Goal: Task Accomplishment & Management: Use online tool/utility

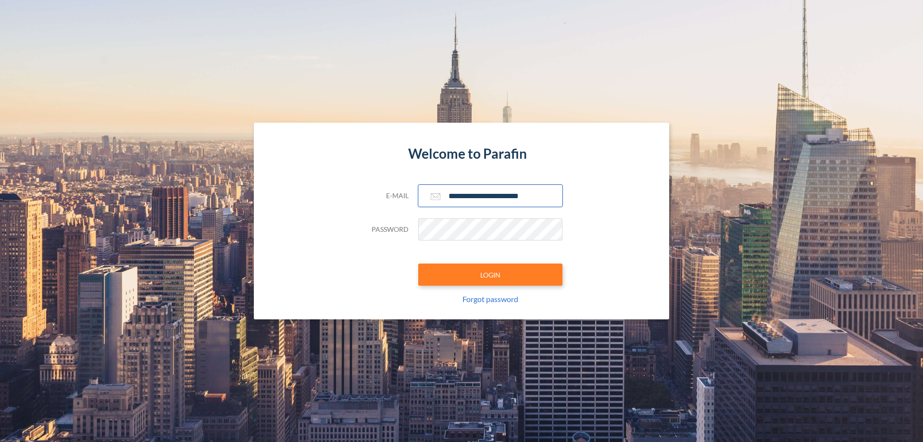
type input "**********"
click at [490, 275] on button "LOGIN" at bounding box center [490, 274] width 144 height 22
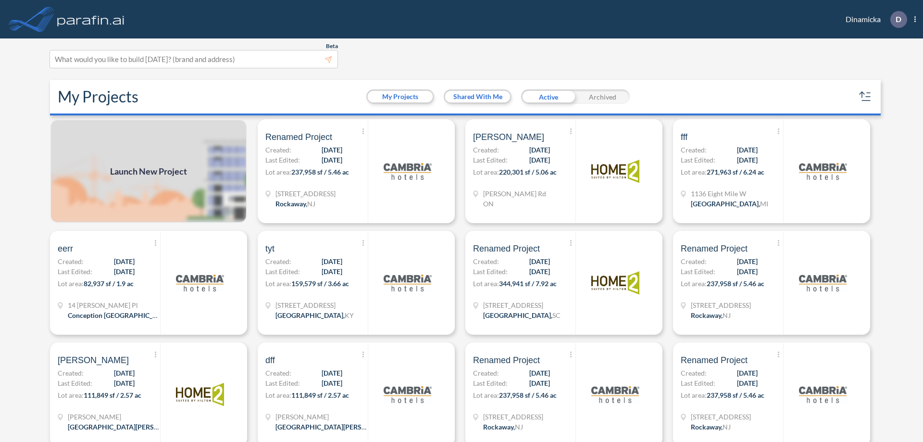
scroll to position [2, 0]
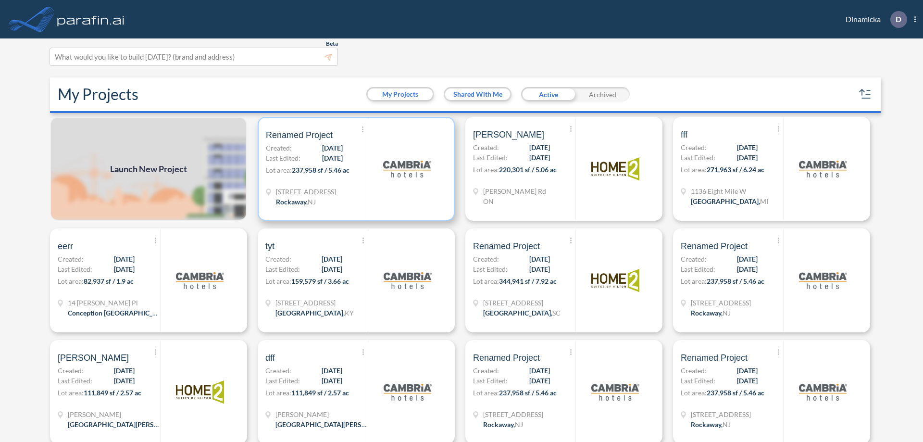
click at [354, 169] on p "Lot area: 237,958 sf / 5.46 ac" at bounding box center [317, 172] width 102 height 14
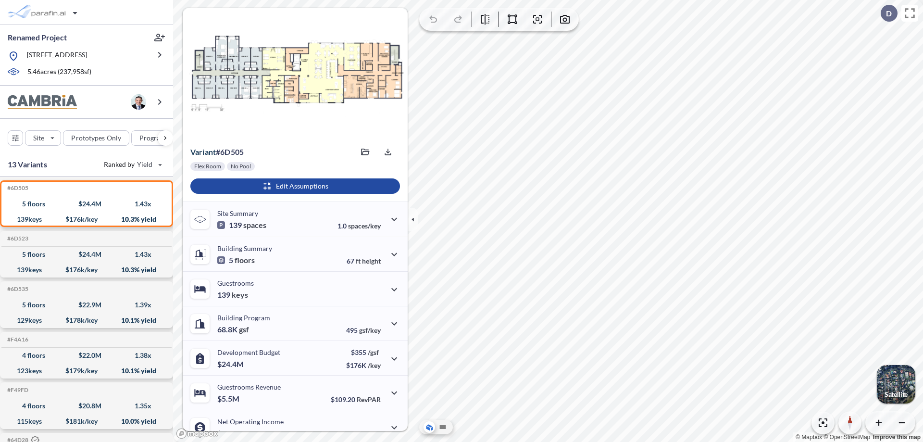
scroll to position [49, 0]
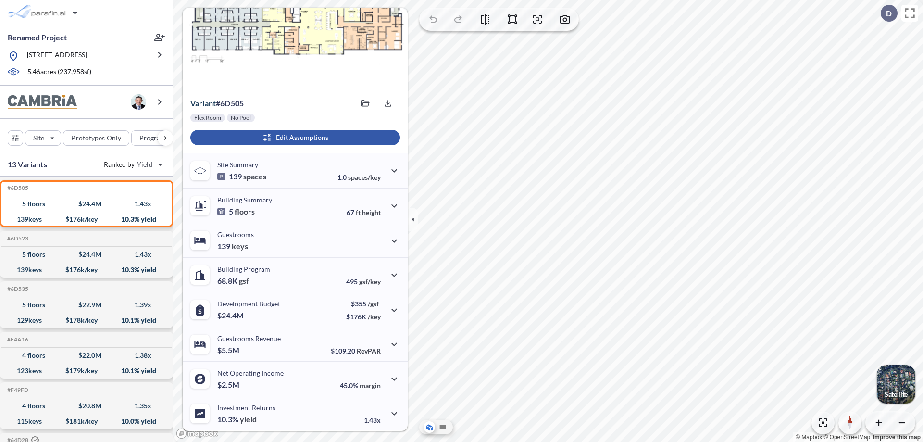
click at [294, 138] on div "button" at bounding box center [295, 137] width 210 height 15
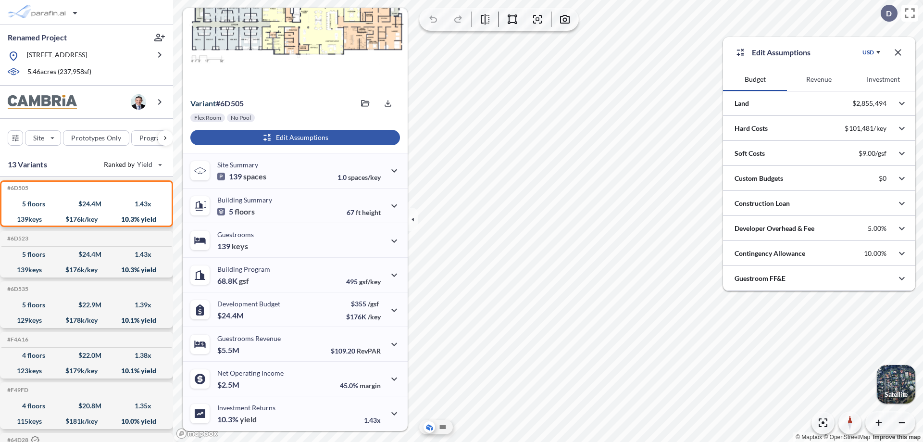
click at [819, 79] on button "Revenue" at bounding box center [819, 79] width 64 height 23
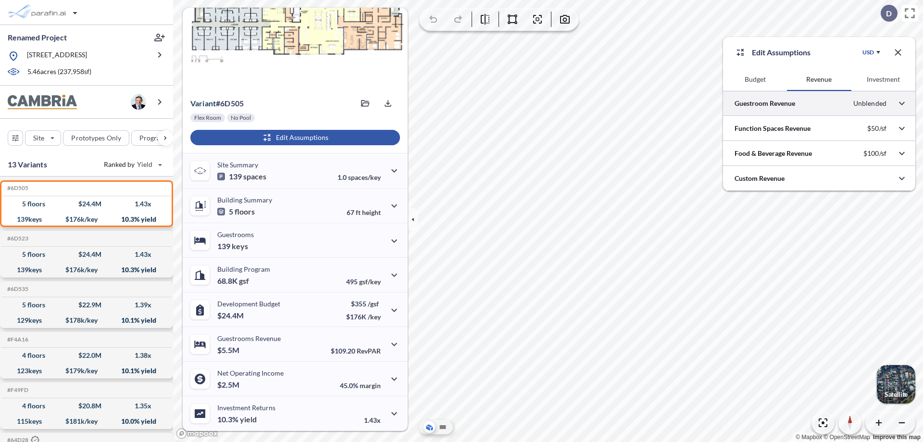
click at [819, 103] on div at bounding box center [819, 103] width 192 height 25
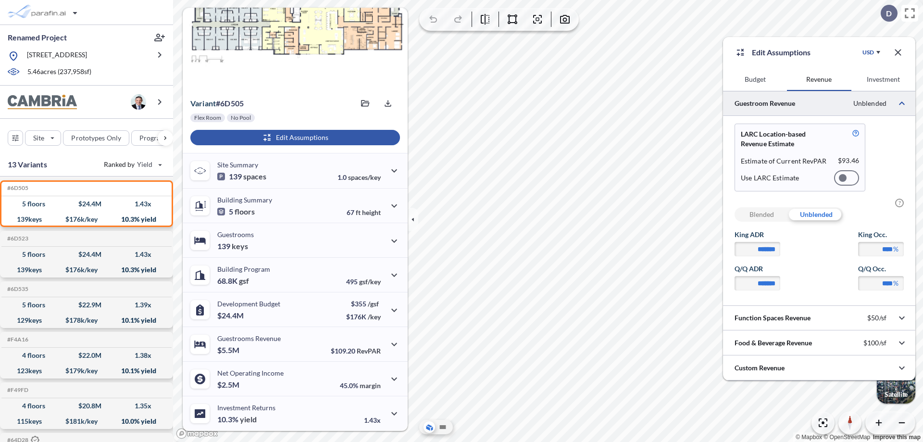
click at [847, 178] on div at bounding box center [846, 177] width 25 height 15
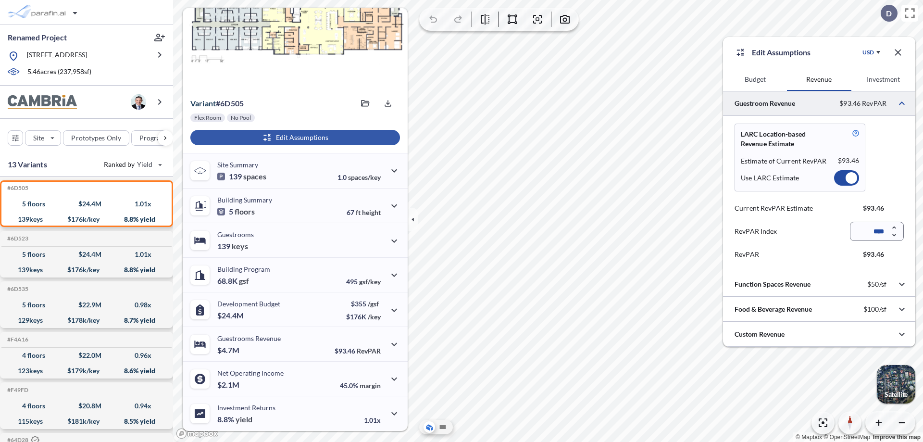
scroll to position [43, 0]
